Goal: Entertainment & Leisure: Consume media (video, audio)

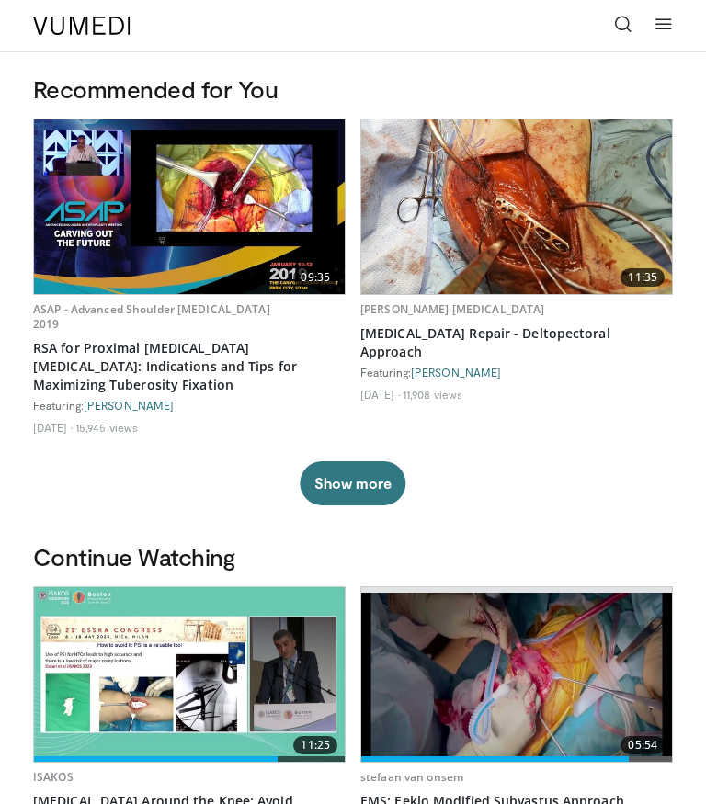
click at [565, 221] on img at bounding box center [516, 206] width 311 height 175
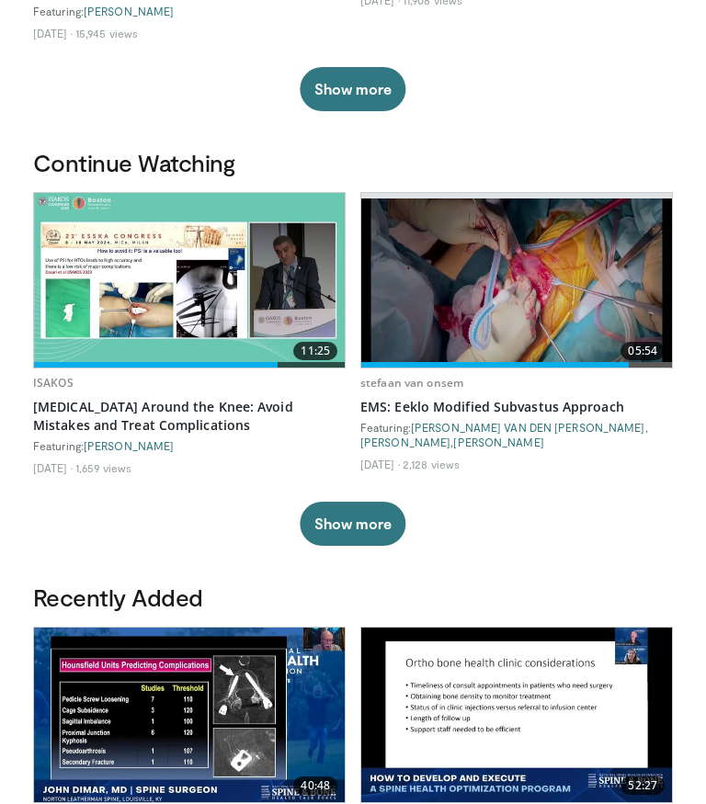
scroll to position [389, 0]
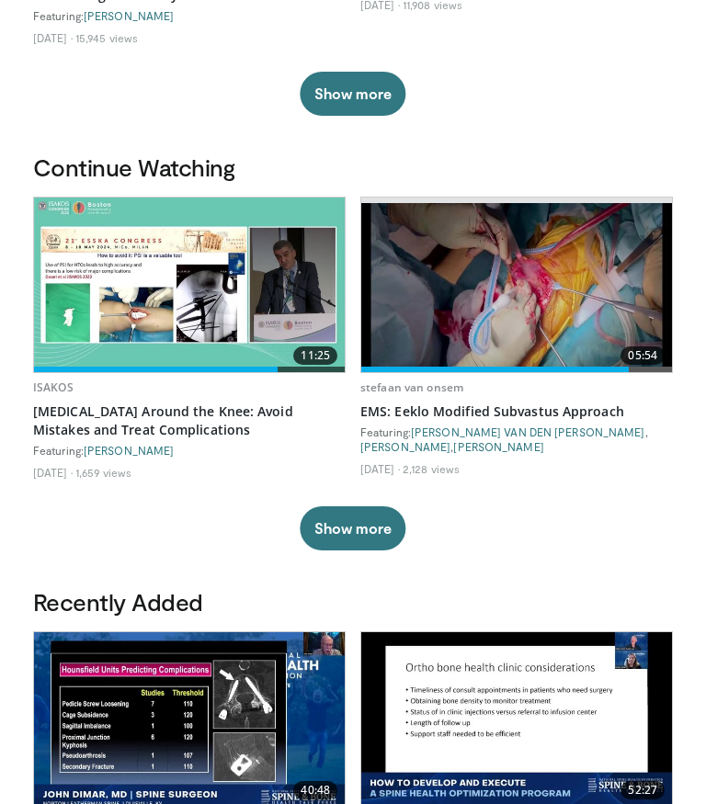
click at [595, 232] on img at bounding box center [516, 286] width 311 height 164
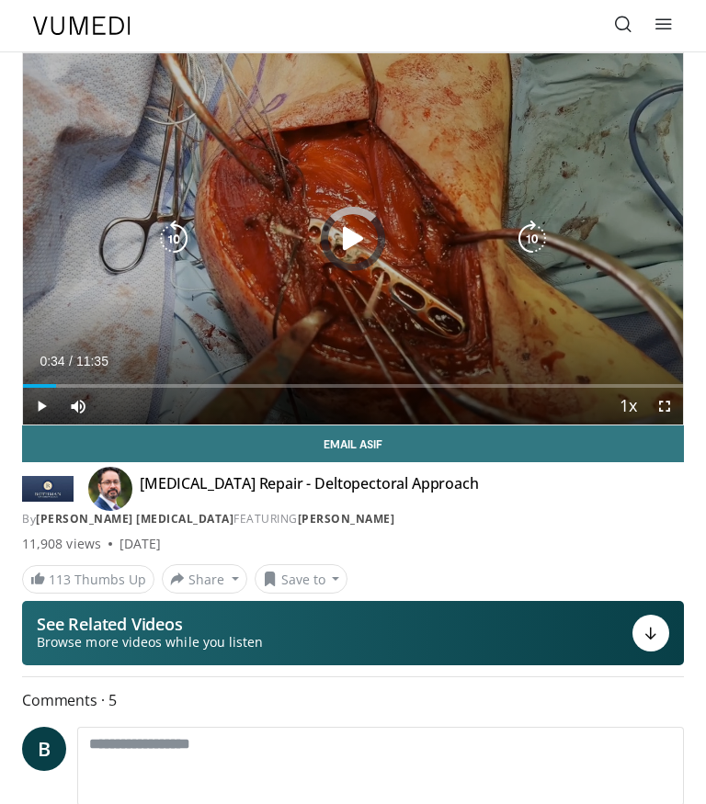
click at [56, 387] on div "Progress Bar" at bounding box center [39, 386] width 33 height 4
click at [153, 333] on div "10 seconds Tap to unmute" at bounding box center [353, 238] width 660 height 371
